Goal: Task Accomplishment & Management: Use online tool/utility

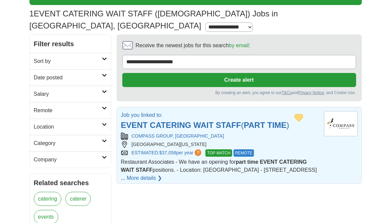
scroll to position [41, 0]
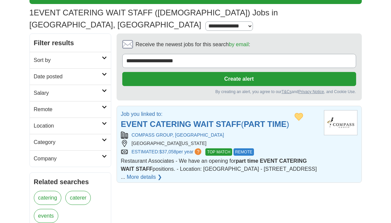
click at [233, 120] on strong "STAFF" at bounding box center [228, 124] width 25 height 9
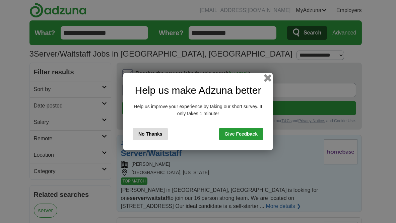
click at [269, 77] on button "button" at bounding box center [267, 77] width 7 height 7
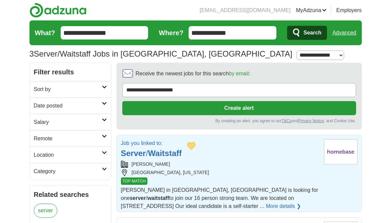
click at [175, 149] on strong "Waitstaff" at bounding box center [165, 153] width 34 height 9
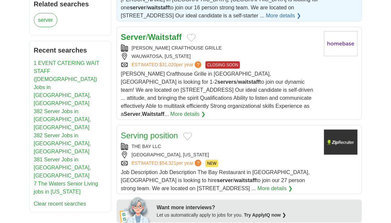
scroll to position [191, 0]
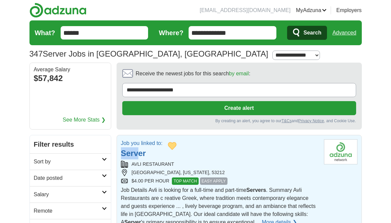
drag, startPoint x: 0, startPoint y: 0, endPoint x: 138, endPoint y: 150, distance: 204.0
click at [139, 152] on strong "Server" at bounding box center [133, 153] width 25 height 9
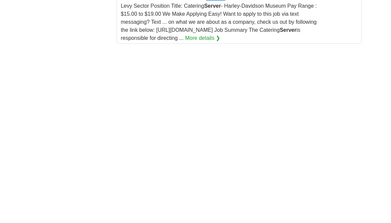
scroll to position [1005, 0]
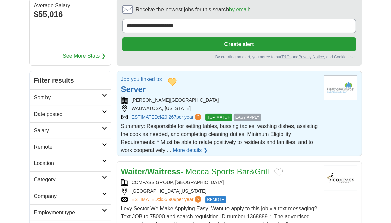
scroll to position [64, 0]
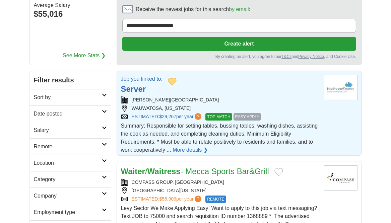
click at [140, 86] on strong "Server" at bounding box center [133, 88] width 25 height 9
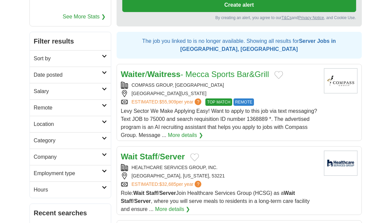
scroll to position [133, 0]
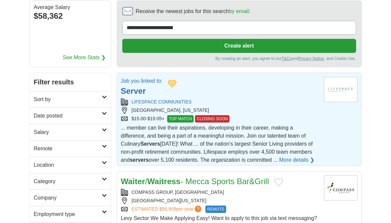
scroll to position [65, 0]
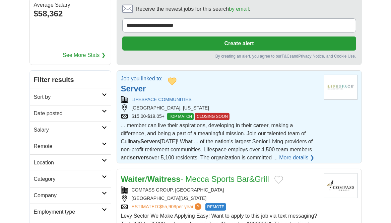
click at [137, 85] on strong "Server" at bounding box center [133, 88] width 25 height 9
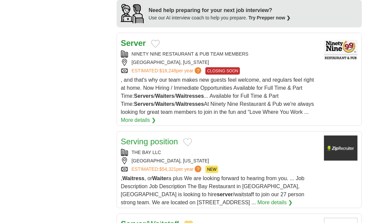
scroll to position [673, 0]
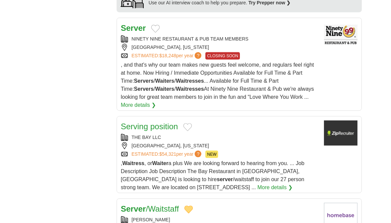
click at [175, 122] on link "Serving position" at bounding box center [149, 126] width 57 height 9
